Goal: Information Seeking & Learning: Find contact information

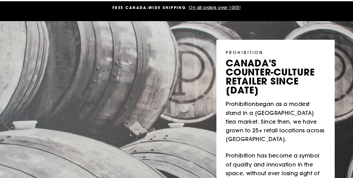
scroll to position [31, 0]
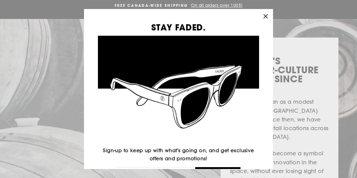
click at [268, 18] on icon "button" at bounding box center [265, 16] width 9 height 9
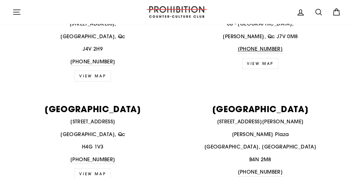
scroll to position [1103, 0]
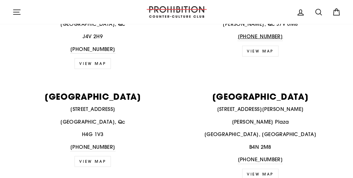
click at [93, 156] on link "VIEW MAP" at bounding box center [92, 161] width 36 height 11
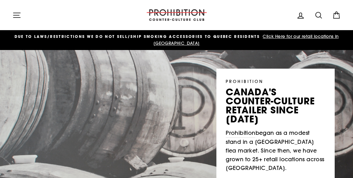
click at [316, 14] on icon at bounding box center [318, 15] width 9 height 9
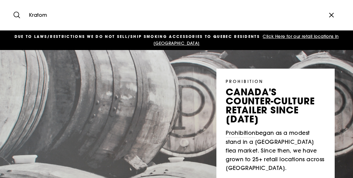
type input "Kratom"
click at [12, 5] on button "Search" at bounding box center [18, 15] width 13 height 21
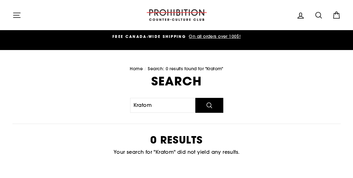
click at [318, 14] on icon at bounding box center [318, 15] width 9 height 9
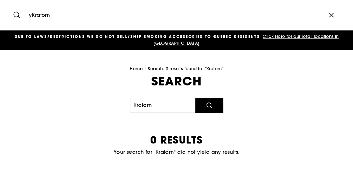
click at [49, 14] on input "yKratom" at bounding box center [174, 15] width 296 height 21
type input "y"
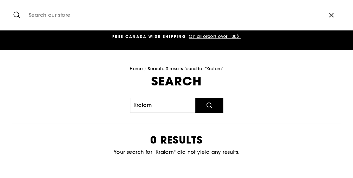
click at [212, 109] on button "Search" at bounding box center [209, 105] width 28 height 15
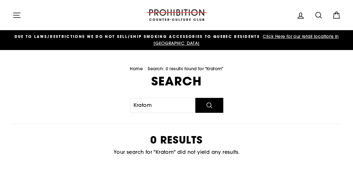
click at [212, 107] on icon "submit" at bounding box center [208, 104] width 7 height 7
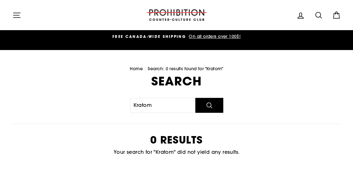
click at [16, 16] on icon "button" at bounding box center [16, 15] width 9 height 9
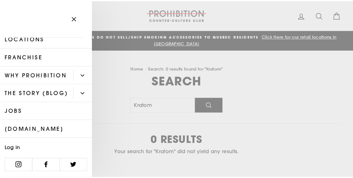
scroll to position [60, 0]
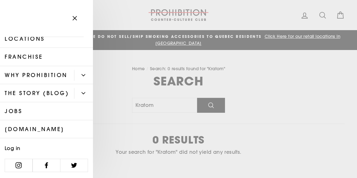
click at [76, 19] on icon "button" at bounding box center [74, 18] width 9 height 9
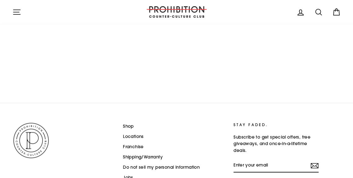
scroll to position [209, 0]
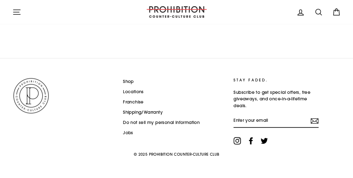
click at [250, 141] on icon at bounding box center [250, 140] width 4 height 7
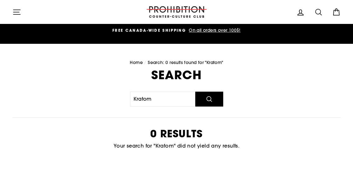
scroll to position [203, 0]
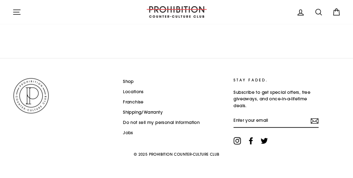
click at [126, 82] on link "Shop" at bounding box center [128, 81] width 11 height 9
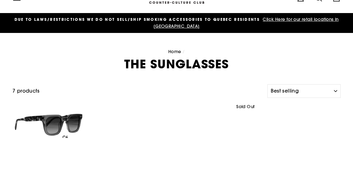
scroll to position [26, 0]
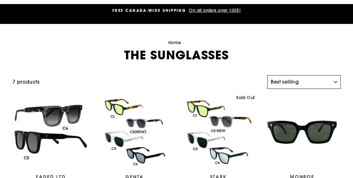
click at [302, 82] on select "Sort Featured Best selling Alphabetically, A-Z Alphabetically, Z-A Price, low t…" at bounding box center [303, 82] width 73 height 14
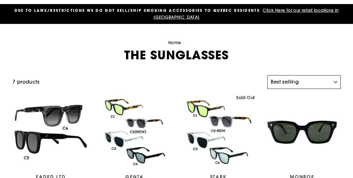
select select "title-ascending"
click at [267, 75] on select "Sort Featured Best selling Alphabetically, A-Z Alphabetically, Z-A Price, low t…" at bounding box center [303, 82] width 73 height 14
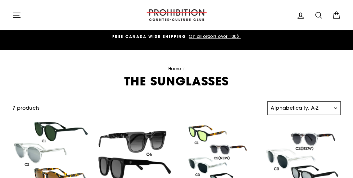
click at [301, 109] on select "Sort Featured Best selling Alphabetically, A-Z Alphabetically, Z-A Price, low t…" at bounding box center [303, 108] width 73 height 14
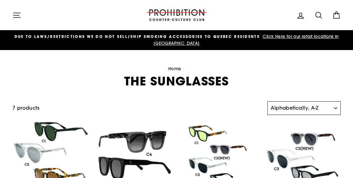
click at [267, 101] on select "Sort Featured Best selling Alphabetically, A-Z Alphabetically, Z-A Price, low t…" at bounding box center [303, 108] width 73 height 14
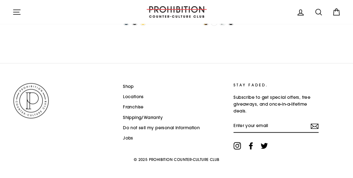
scroll to position [316, 0]
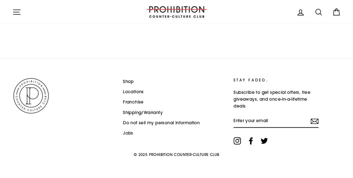
click at [129, 82] on link "Shop" at bounding box center [128, 81] width 11 height 9
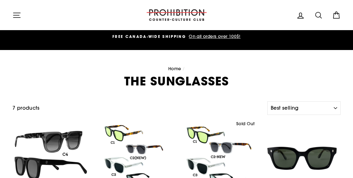
select select "best-selling"
click at [175, 70] on link "Home" at bounding box center [174, 69] width 13 height 6
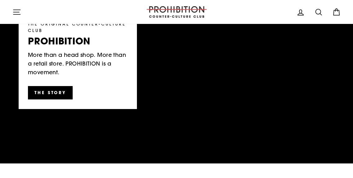
scroll to position [1046, 0]
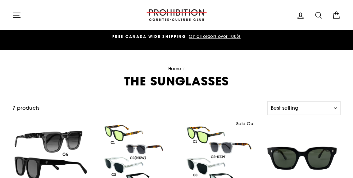
select select "best-selling"
click at [336, 15] on icon at bounding box center [336, 15] width 9 height 9
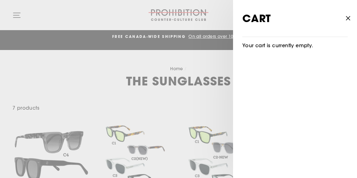
click at [346, 17] on icon "button" at bounding box center [348, 18] width 9 height 9
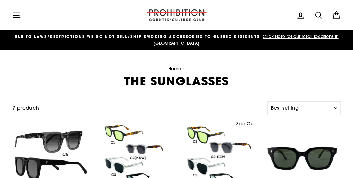
click at [292, 38] on span "Click Here for our retail locations in [GEOGRAPHIC_DATA]" at bounding box center [245, 39] width 185 height 12
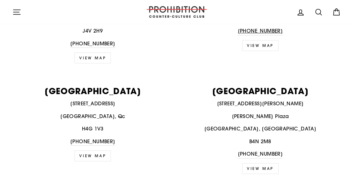
scroll to position [1107, 0]
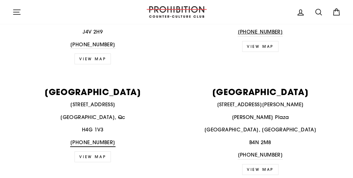
click at [91, 138] on link "[PHONE_NUMBER]" at bounding box center [92, 142] width 45 height 8
click at [95, 151] on link "VIEW MAP" at bounding box center [92, 156] width 36 height 11
